Goal: Transaction & Acquisition: Obtain resource

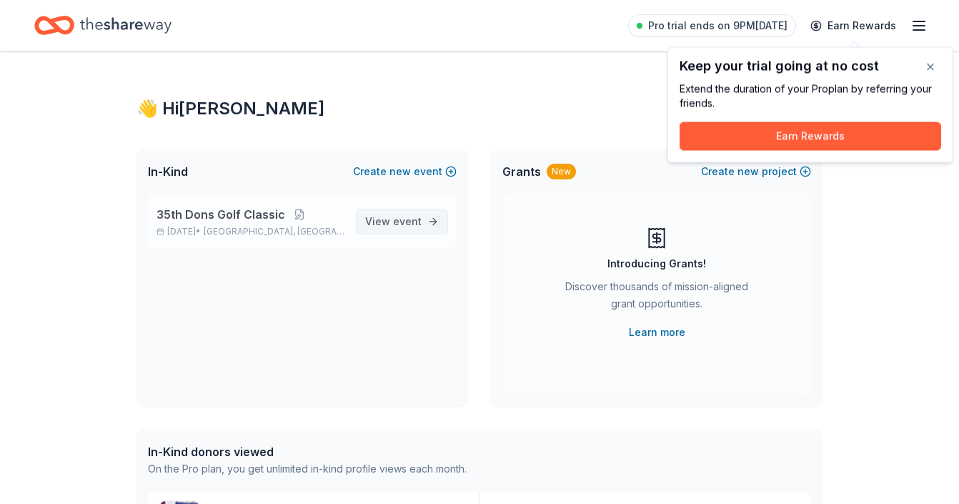
click at [401, 217] on span "event" at bounding box center [407, 221] width 29 height 12
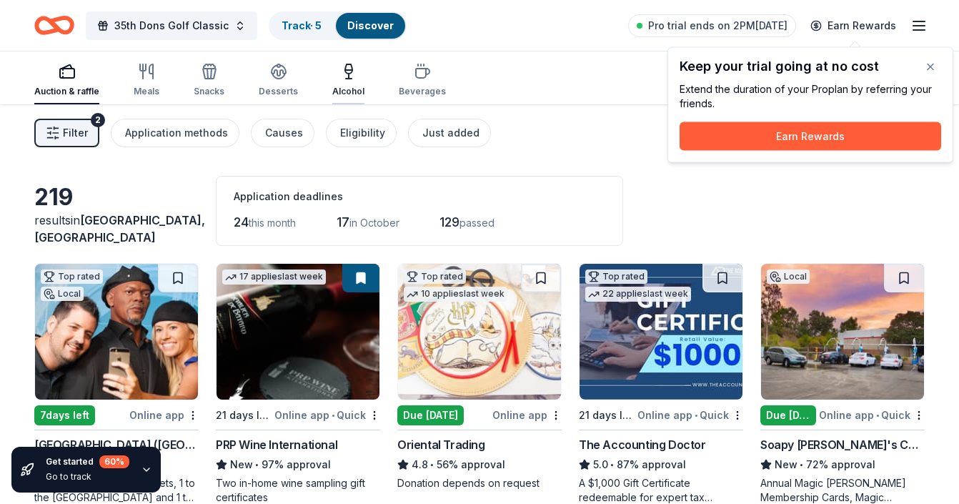
click at [345, 71] on icon "button" at bounding box center [348, 68] width 7 height 9
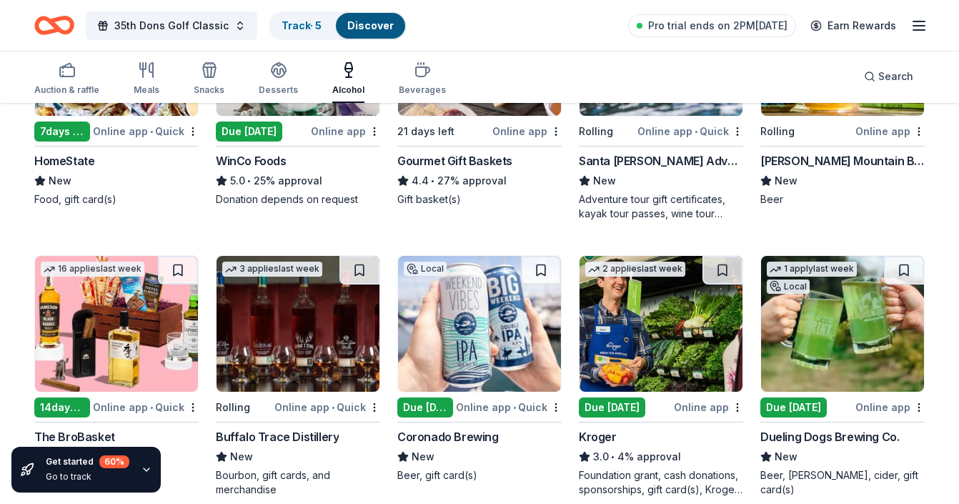
scroll to position [443, 0]
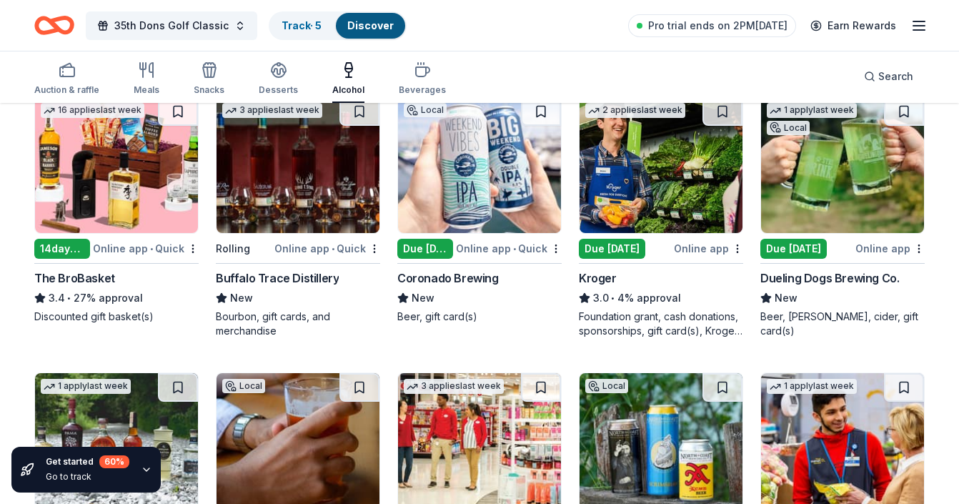
click at [466, 179] on img at bounding box center [479, 165] width 163 height 136
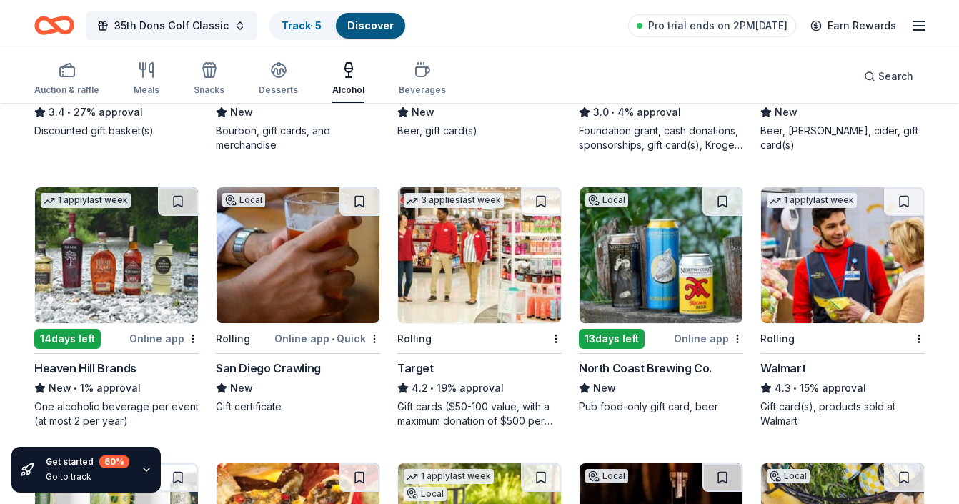
scroll to position [662, 0]
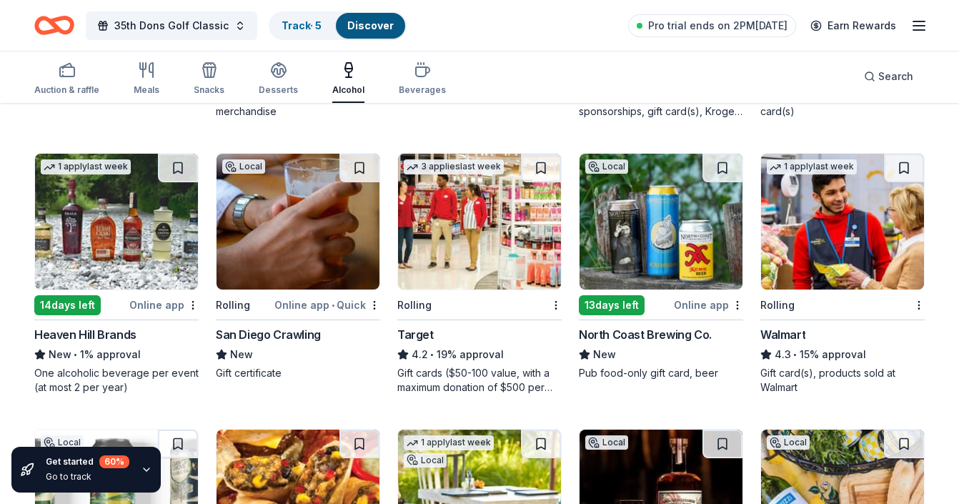
click at [119, 268] on img at bounding box center [116, 222] width 163 height 136
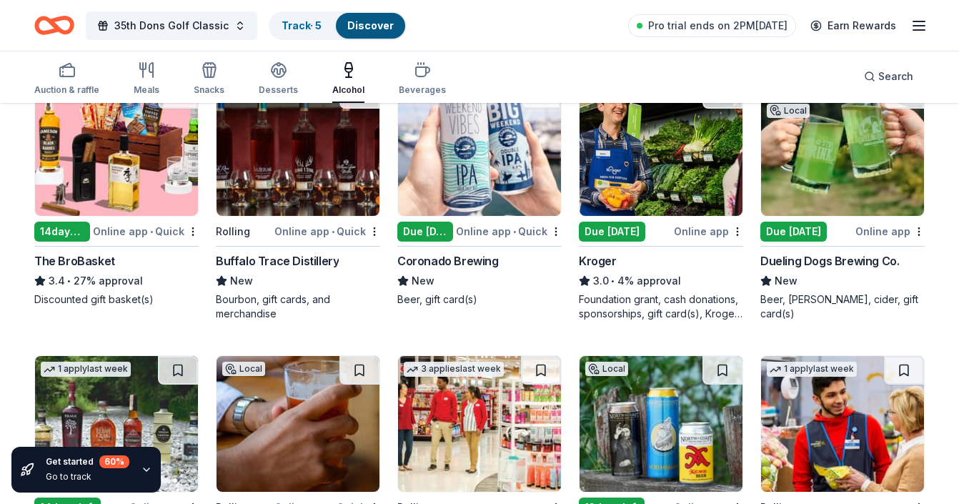
scroll to position [0, 0]
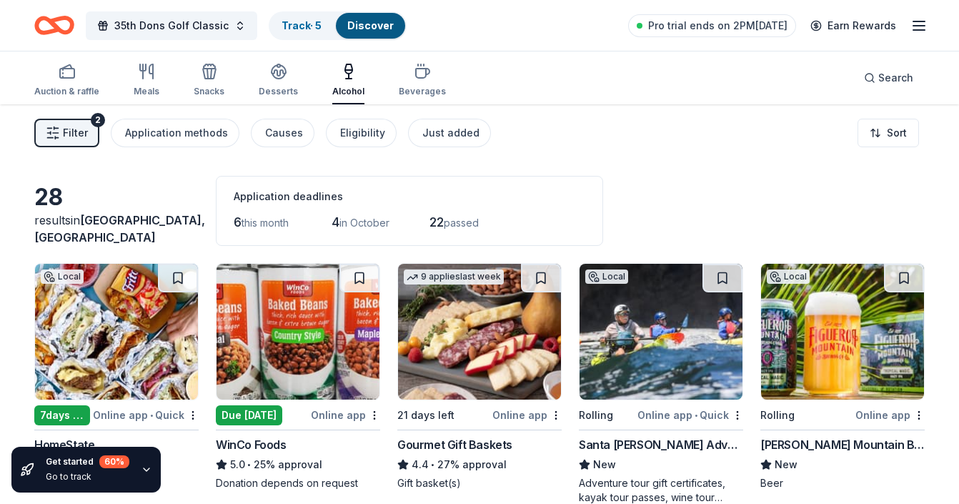
click at [49, 80] on div "Auction & raffle" at bounding box center [66, 80] width 65 height 34
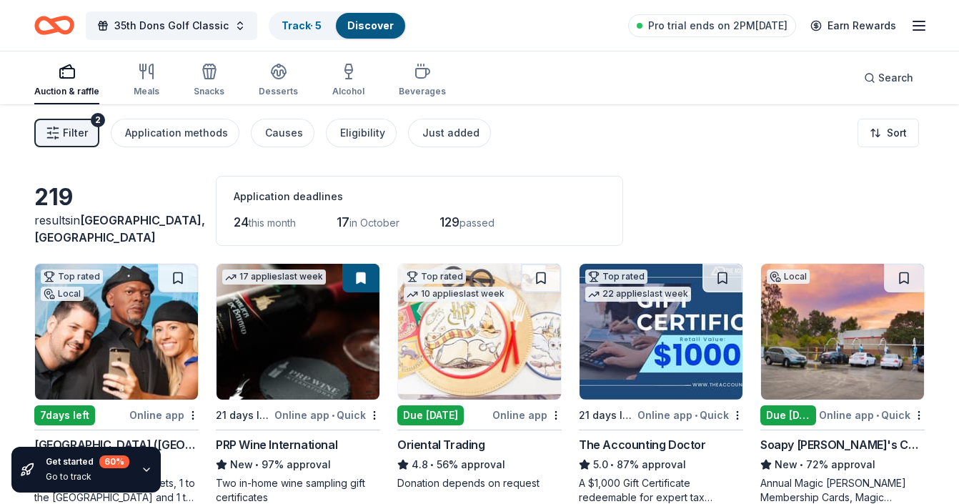
click at [48, 80] on div "Auction & raffle" at bounding box center [66, 80] width 65 height 34
click at [66, 147] on div "Filter 2 Application methods Causes Eligibility Just added Sort" at bounding box center [479, 132] width 959 height 57
click at [61, 133] on button "Filter 2" at bounding box center [66, 133] width 65 height 29
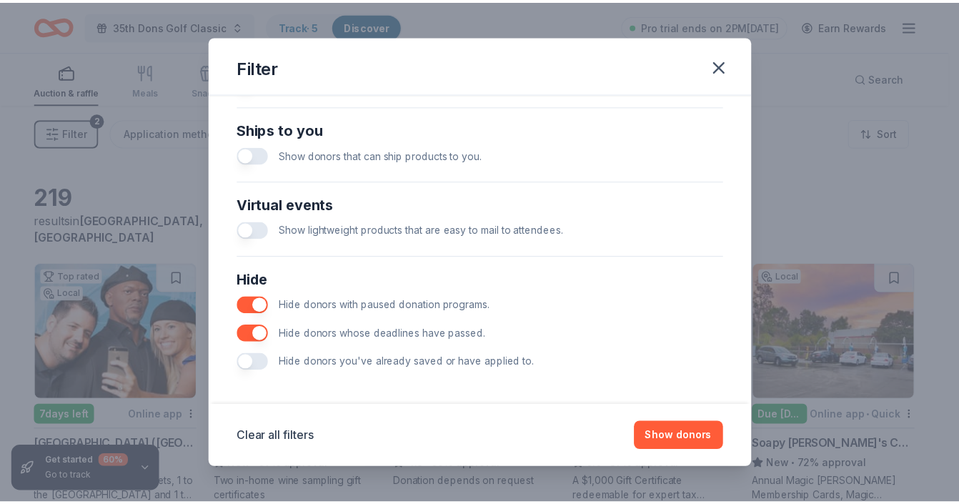
scroll to position [630, 0]
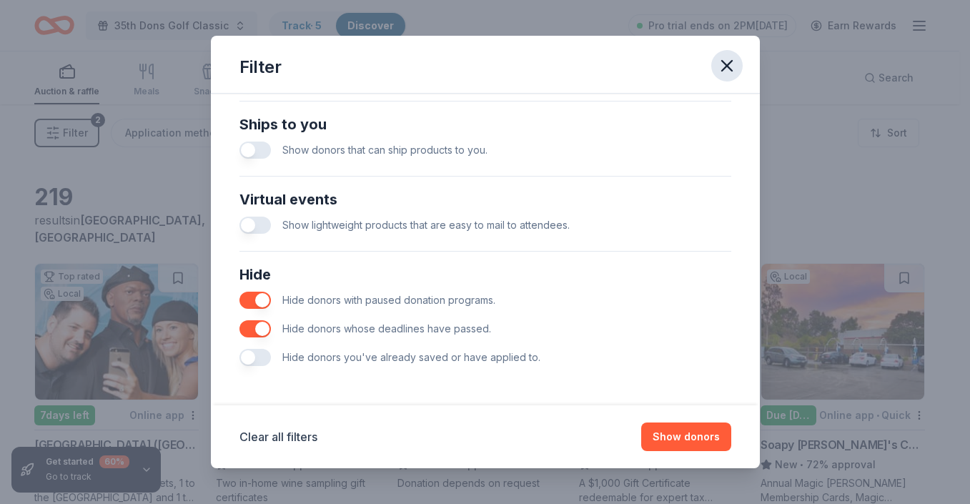
click at [733, 60] on icon "button" at bounding box center [727, 66] width 20 height 20
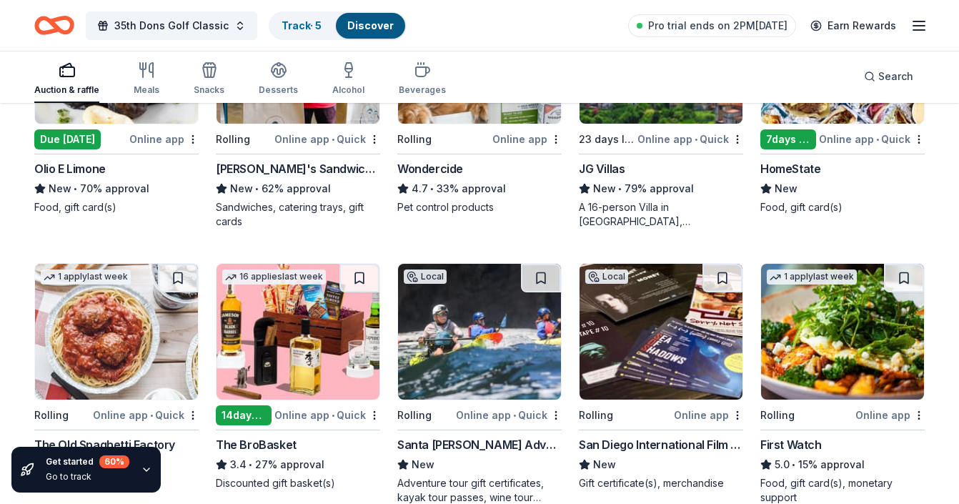
scroll to position [1495, 0]
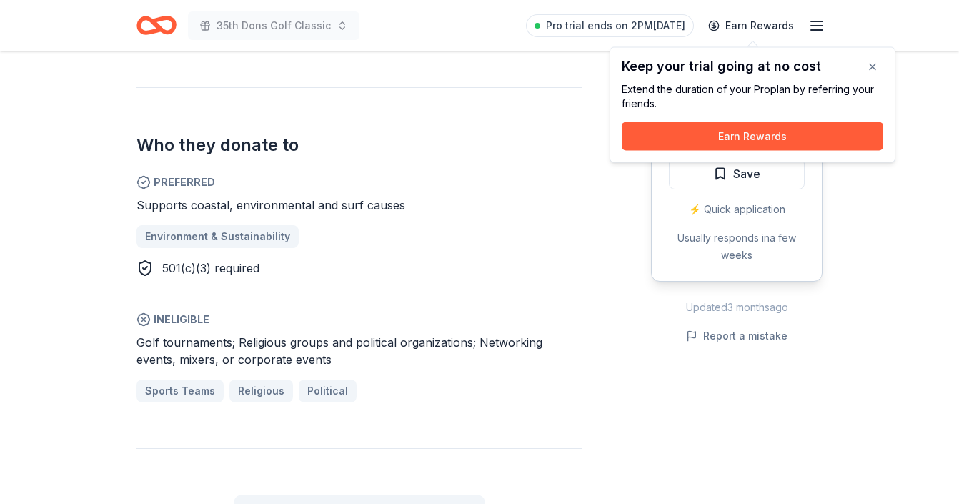
scroll to position [720, 0]
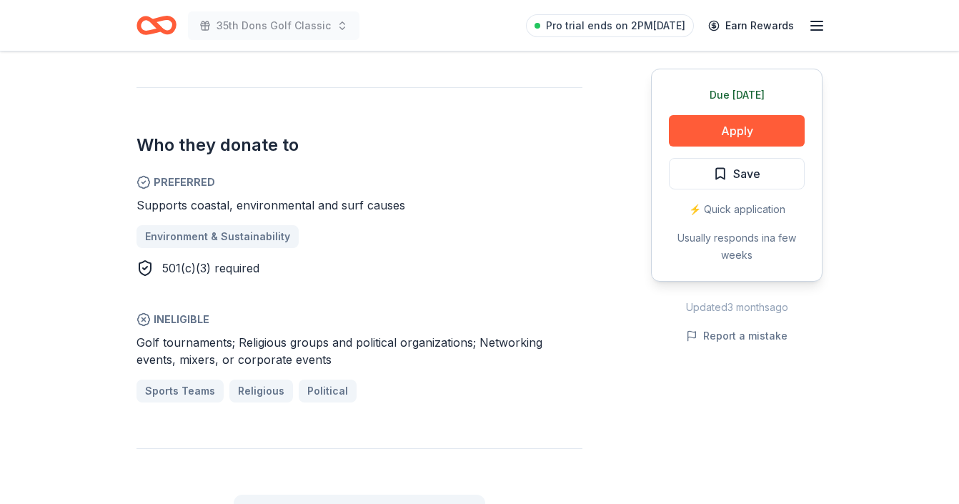
drag, startPoint x: 139, startPoint y: 346, endPoint x: 259, endPoint y: 357, distance: 120.6
click at [258, 357] on span "Golf tournaments; Religious groups and political organizations; Networking even…" at bounding box center [340, 350] width 406 height 31
drag, startPoint x: 287, startPoint y: 356, endPoint x: 126, endPoint y: 335, distance: 162.3
click at [127, 335] on div "Coronado Brewing New Share Donating in CA Coronado Brewing is a craft brewery b…" at bounding box center [480, 295] width 732 height 1927
click at [126, 335] on div "Coronado Brewing New Share Donating in CA Coronado Brewing is a craft brewery b…" at bounding box center [480, 295] width 732 height 1927
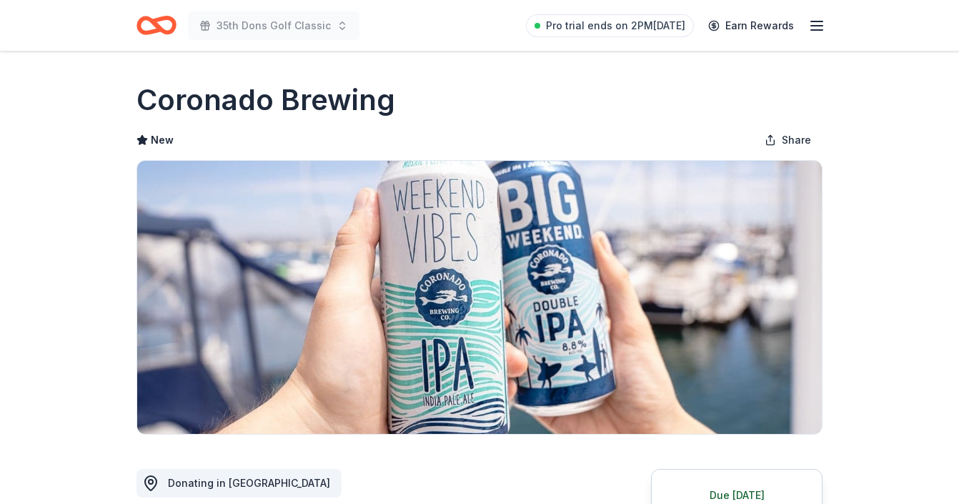
scroll to position [0, 0]
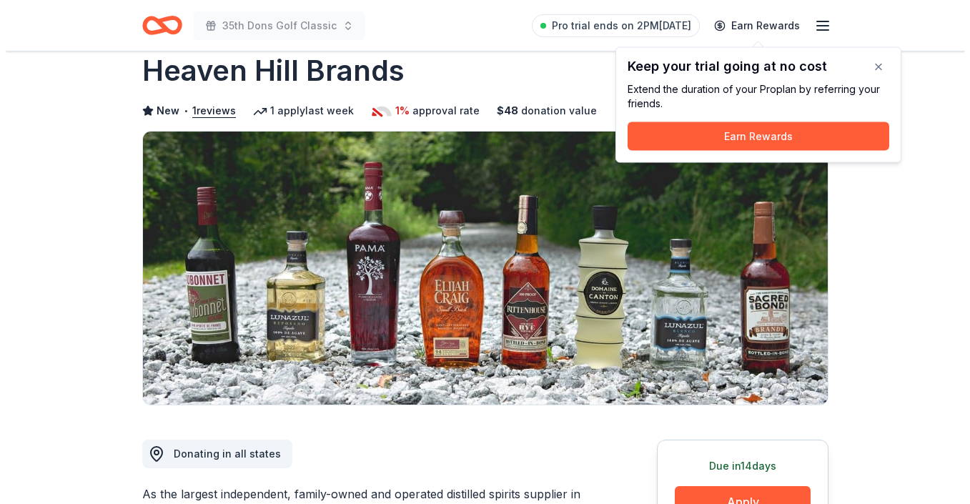
scroll to position [96, 0]
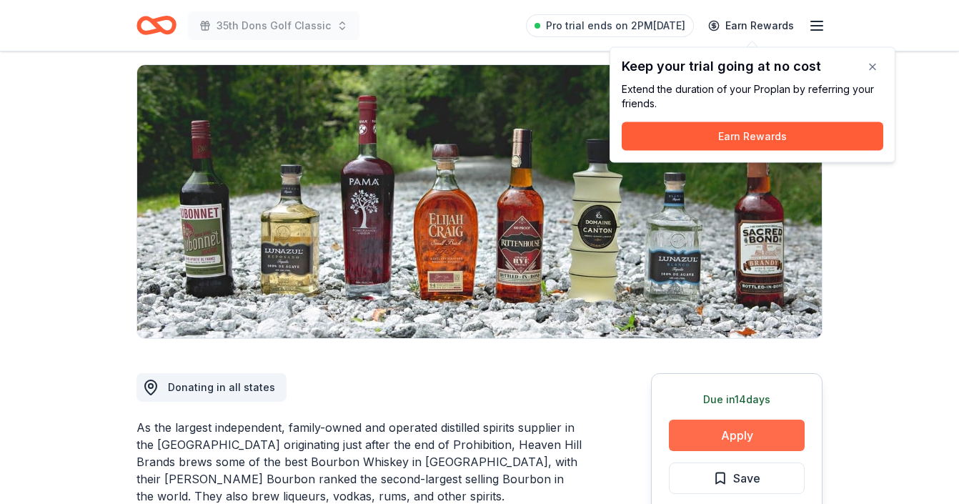
click at [733, 436] on button "Apply" at bounding box center [737, 435] width 136 height 31
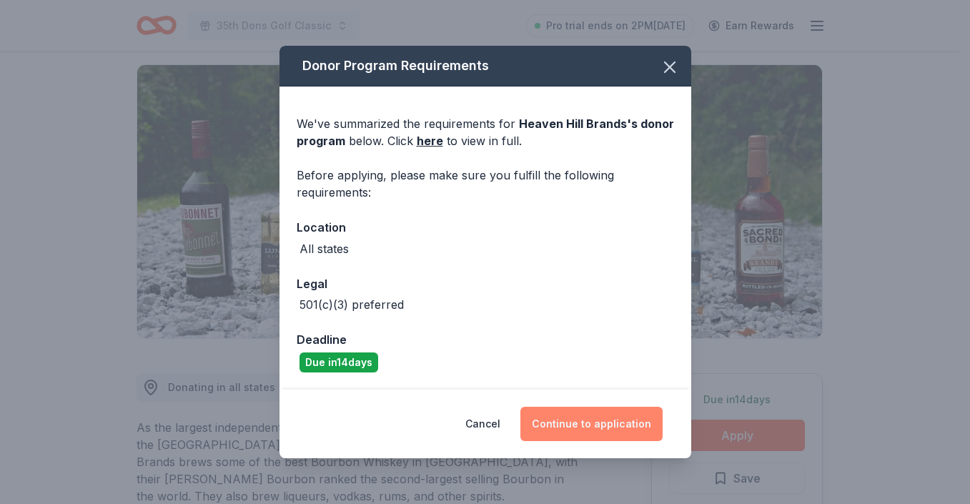
click at [608, 437] on button "Continue to application" at bounding box center [591, 424] width 142 height 34
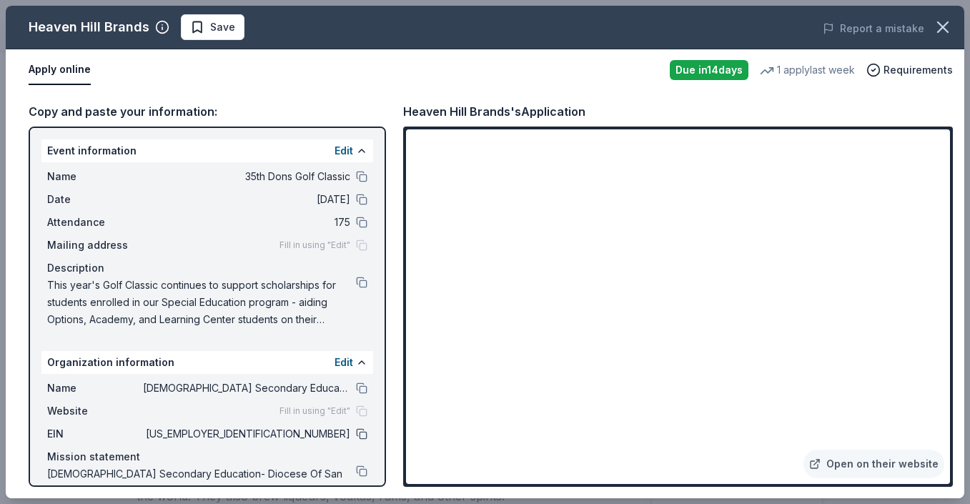
click at [356, 433] on button at bounding box center [361, 433] width 11 height 11
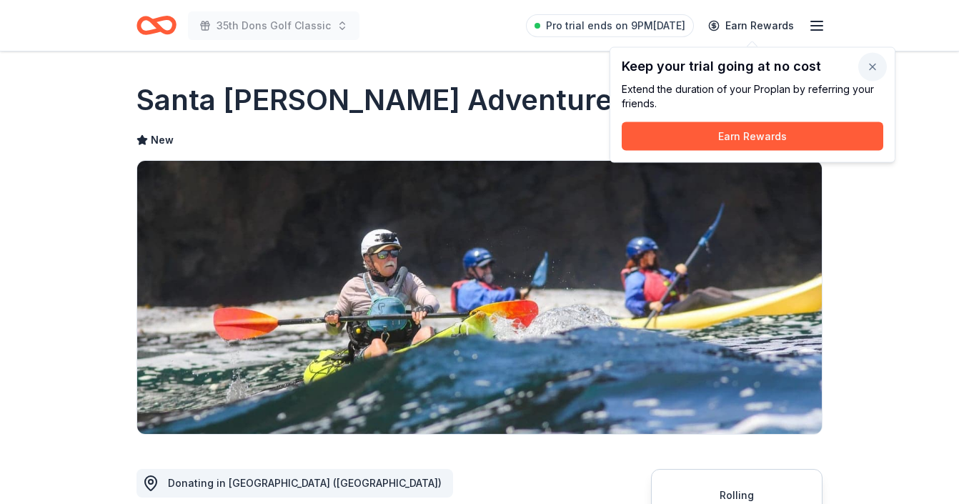
click at [869, 68] on button "button" at bounding box center [873, 67] width 29 height 29
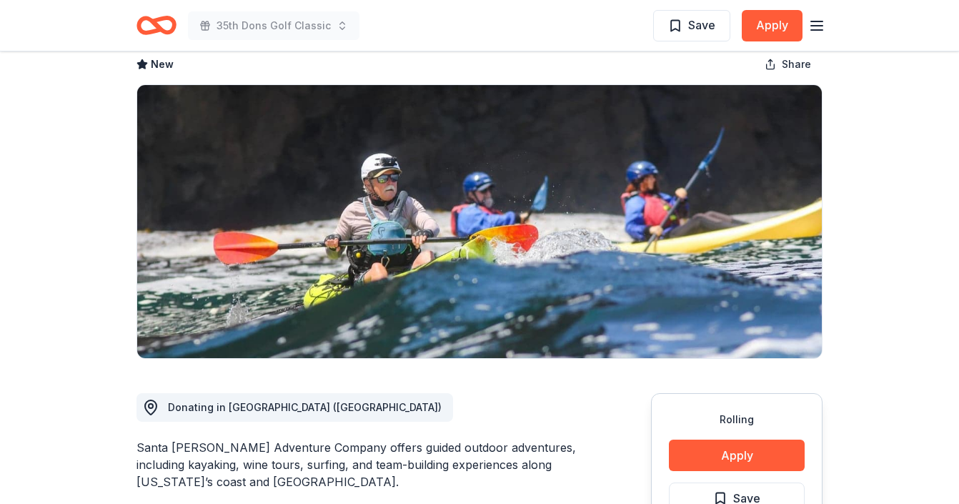
scroll to position [243, 0]
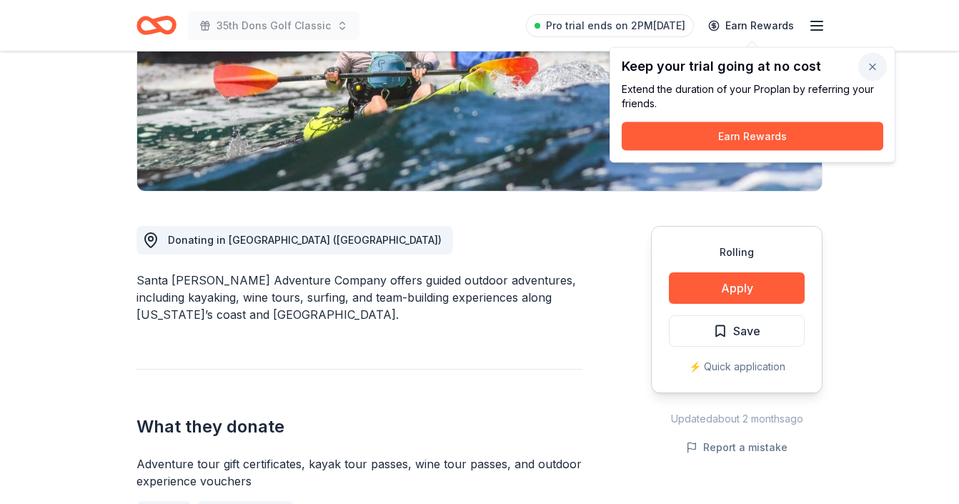
click at [877, 62] on button "button" at bounding box center [873, 67] width 29 height 29
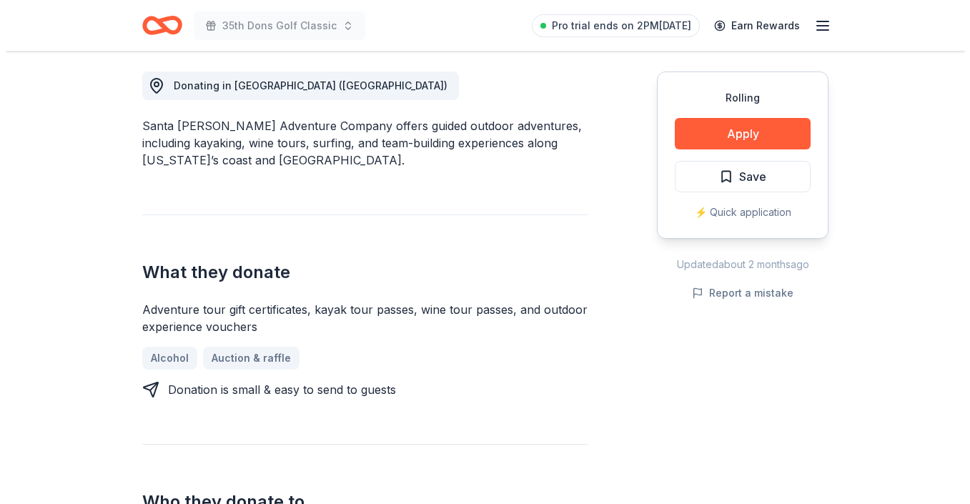
scroll to position [410, 0]
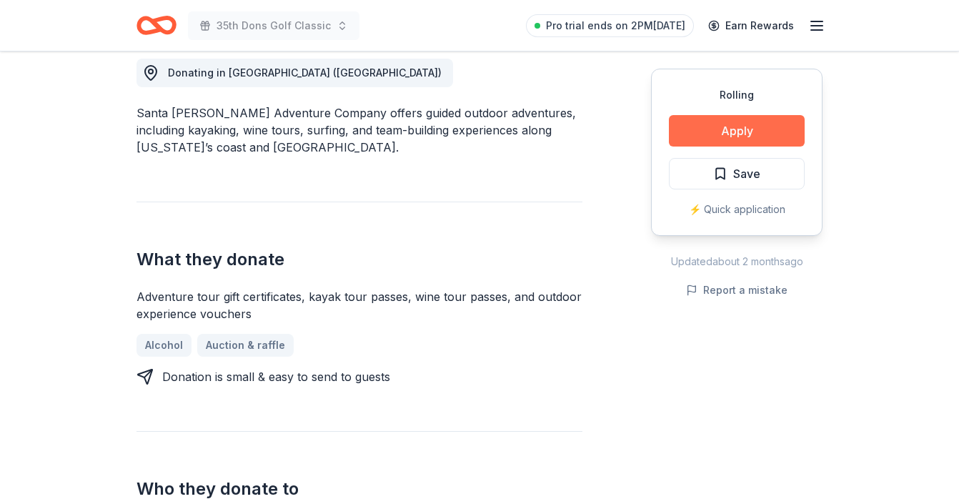
click at [758, 139] on button "Apply" at bounding box center [737, 130] width 136 height 31
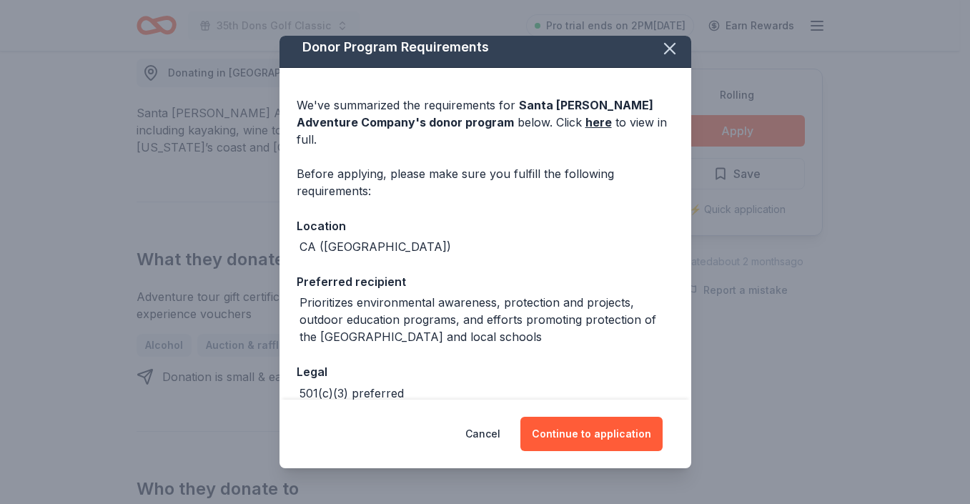
scroll to position [11, 0]
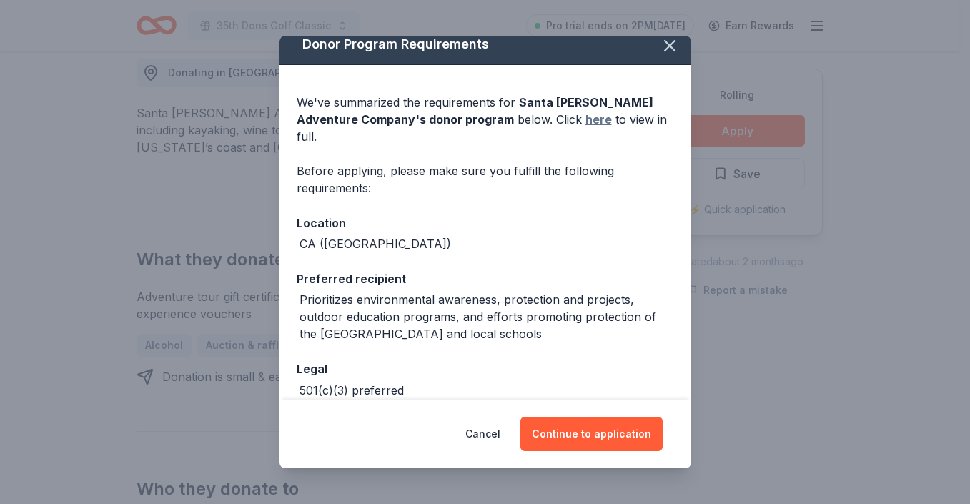
click at [586, 117] on link "here" at bounding box center [599, 119] width 26 height 17
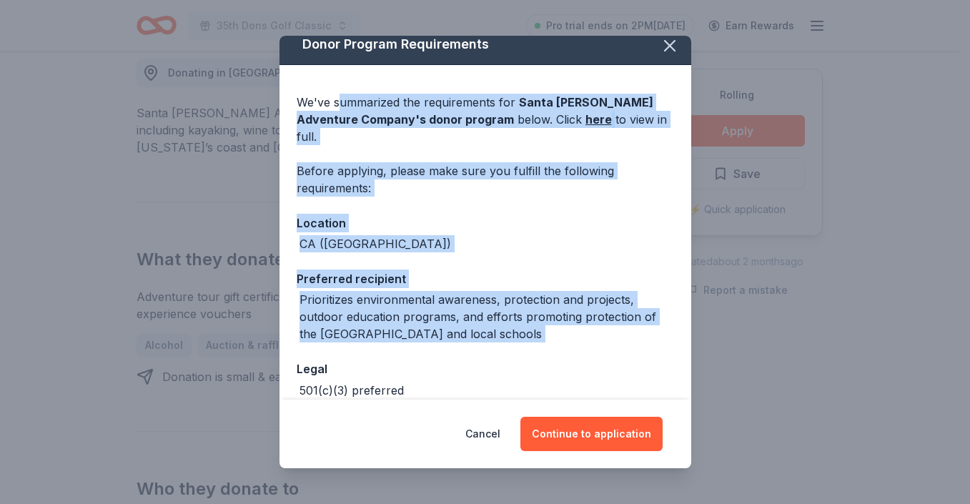
drag, startPoint x: 339, startPoint y: 112, endPoint x: 566, endPoint y: 339, distance: 321.0
click at [564, 340] on div "We've summarized the requirements for Santa Barbara Adventure Company 's donor …" at bounding box center [486, 270] width 412 height 410
click at [566, 338] on div "We've summarized the requirements for Santa Barbara Adventure Company 's donor …" at bounding box center [486, 270] width 412 height 410
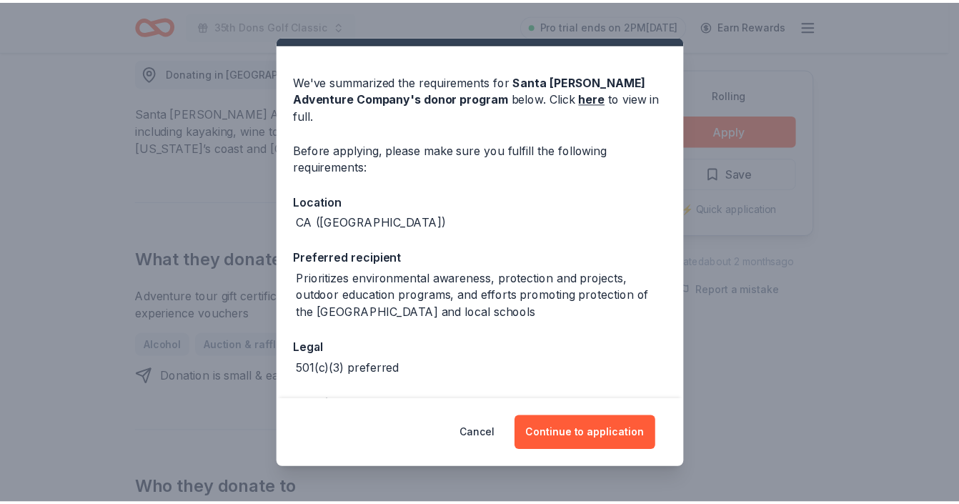
scroll to position [0, 0]
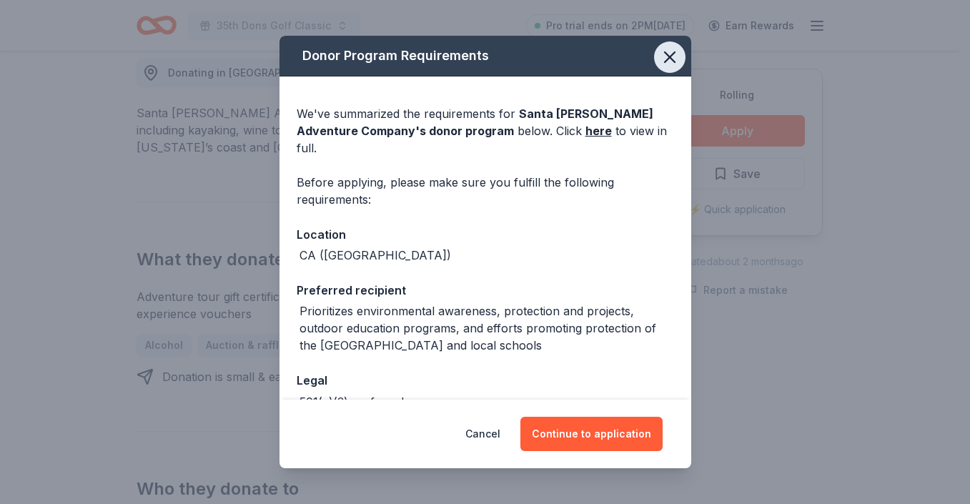
click at [665, 49] on icon "button" at bounding box center [670, 57] width 20 height 20
